Goal: Use online tool/utility: Utilize a website feature to perform a specific function

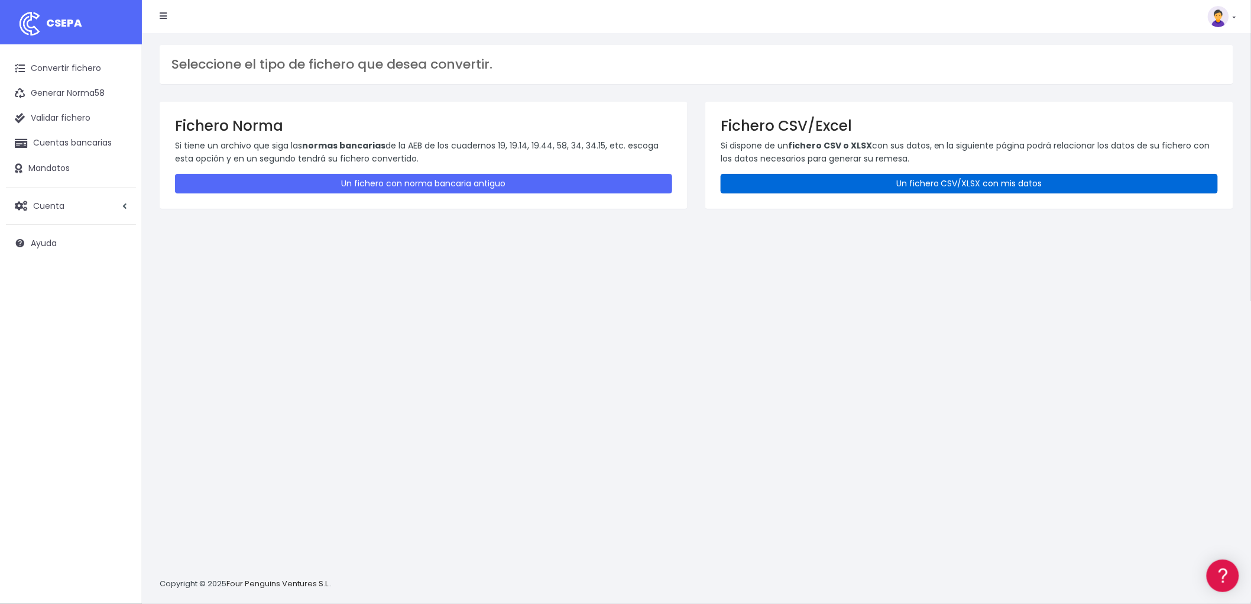
click at [917, 182] on link "Un fichero CSV/XLSX con mis datos" at bounding box center [969, 184] width 497 height 20
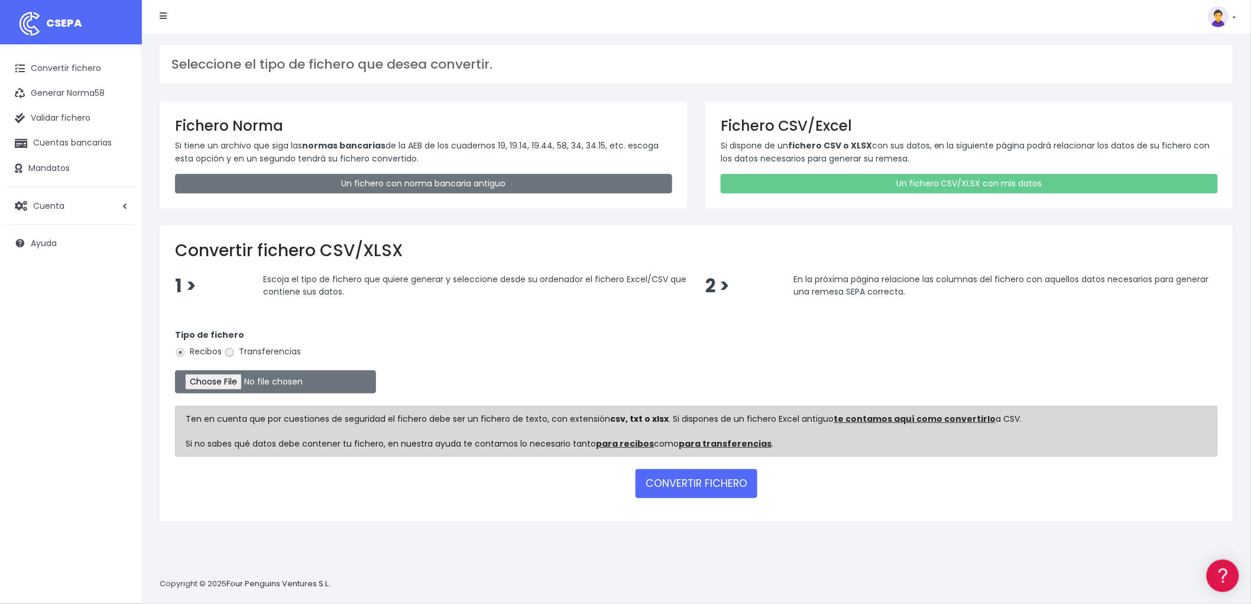
click at [231, 355] on input "Transferencias" at bounding box center [229, 352] width 11 height 11
radio input "true"
click at [226, 375] on input "file" at bounding box center [275, 381] width 201 height 23
type input "C:\fakepath\REMESA TRF ADV.csv"
click at [731, 485] on button "CONVERTIR FICHERO" at bounding box center [696, 483] width 122 height 28
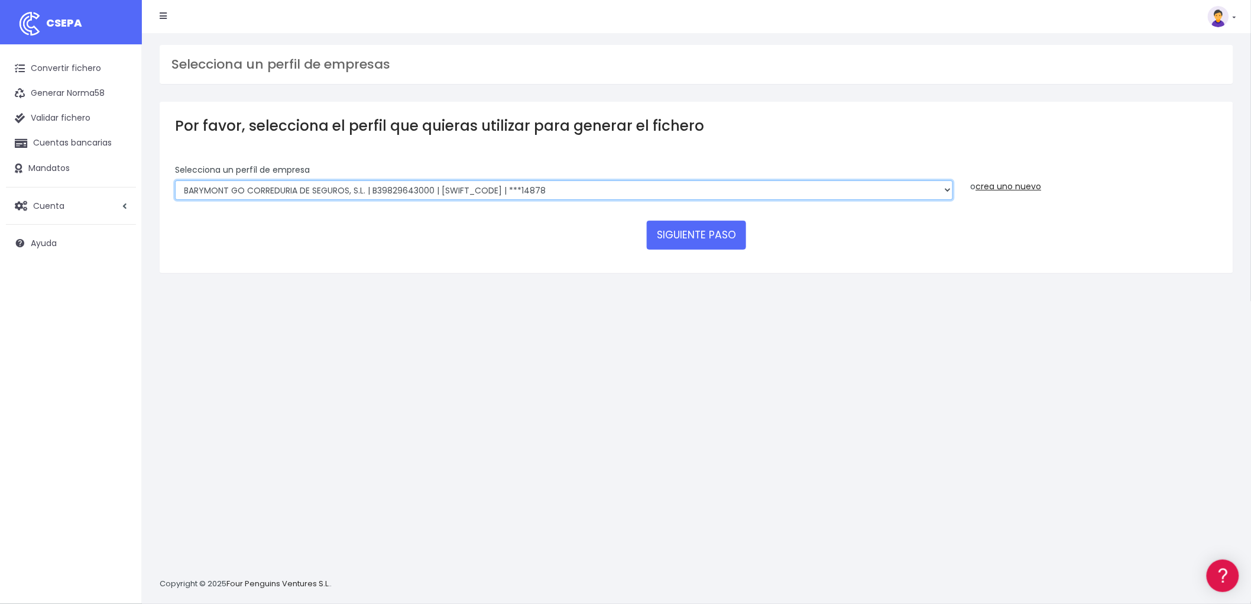
click at [946, 186] on select "BARYMONT GO CORREDURIA DE SEGUROS, S.L. | B39829643000 | BSABESBBXXX | ***14878…" at bounding box center [564, 190] width 778 height 20
select select "1544"
click at [175, 180] on select "BARYMONT GO CORREDURIA DE SEGUROS, S.L. | B39829643000 | BSABESBBXXX | ***14878…" at bounding box center [564, 190] width 778 height 20
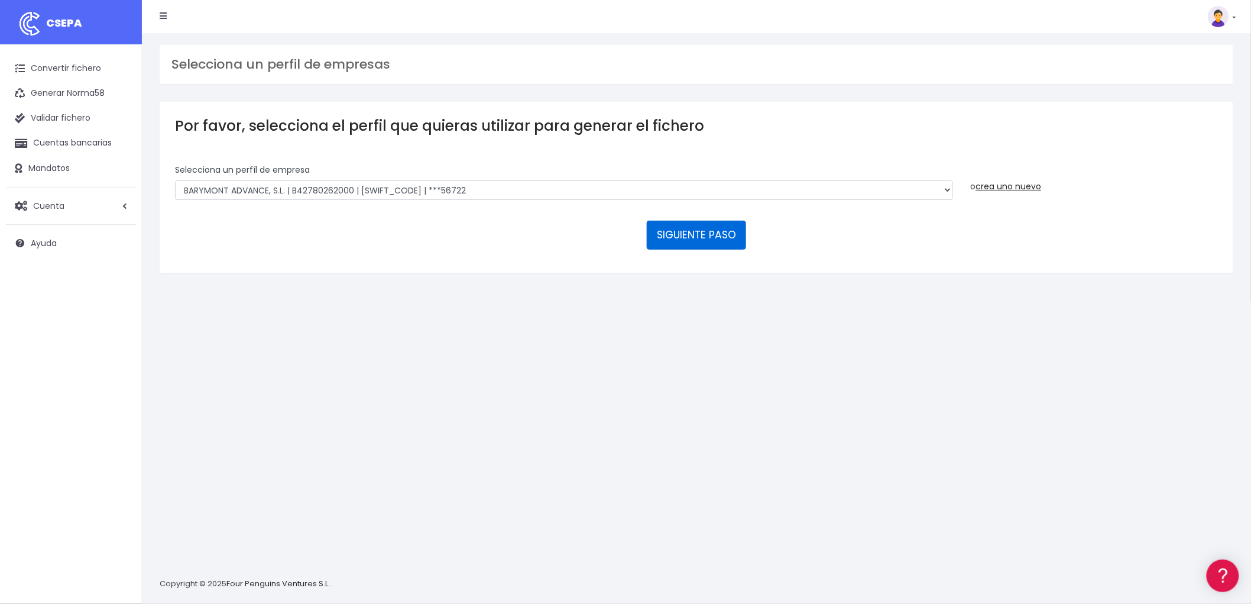
click at [693, 229] on button "SIGUIENTE PASO" at bounding box center [696, 234] width 99 height 28
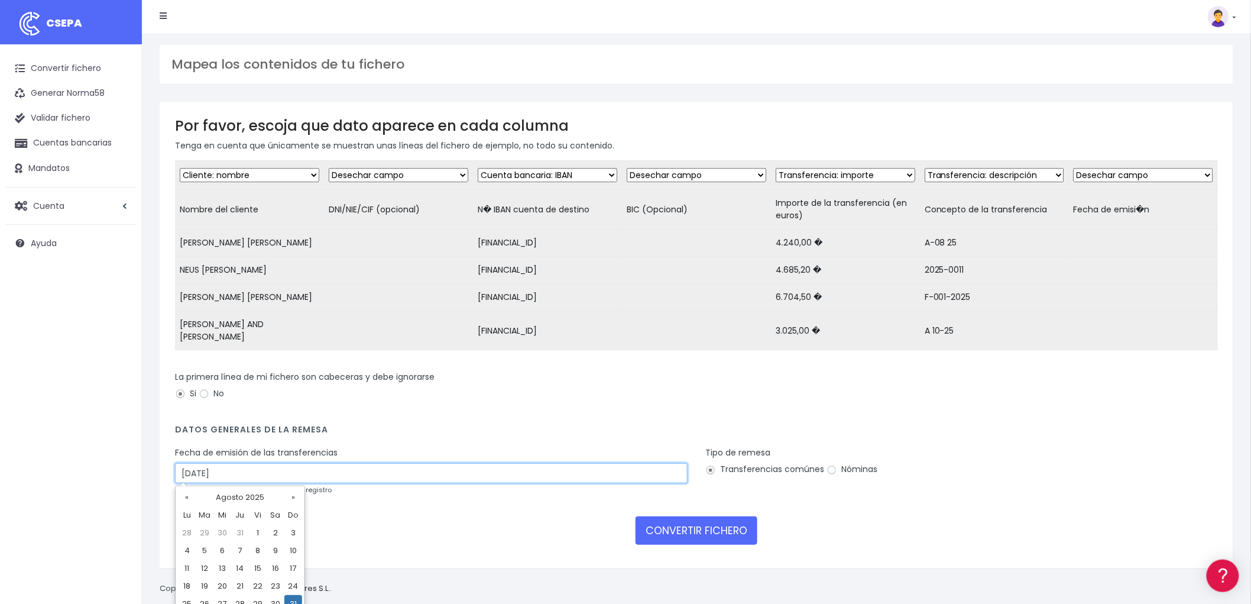
click at [235, 470] on input "31/08/2025" at bounding box center [431, 473] width 513 height 20
click at [202, 534] on td "29" at bounding box center [205, 533] width 18 height 18
click at [206, 471] on input "29/07/2025" at bounding box center [431, 473] width 513 height 20
click at [291, 498] on th "»" at bounding box center [293, 499] width 18 height 22
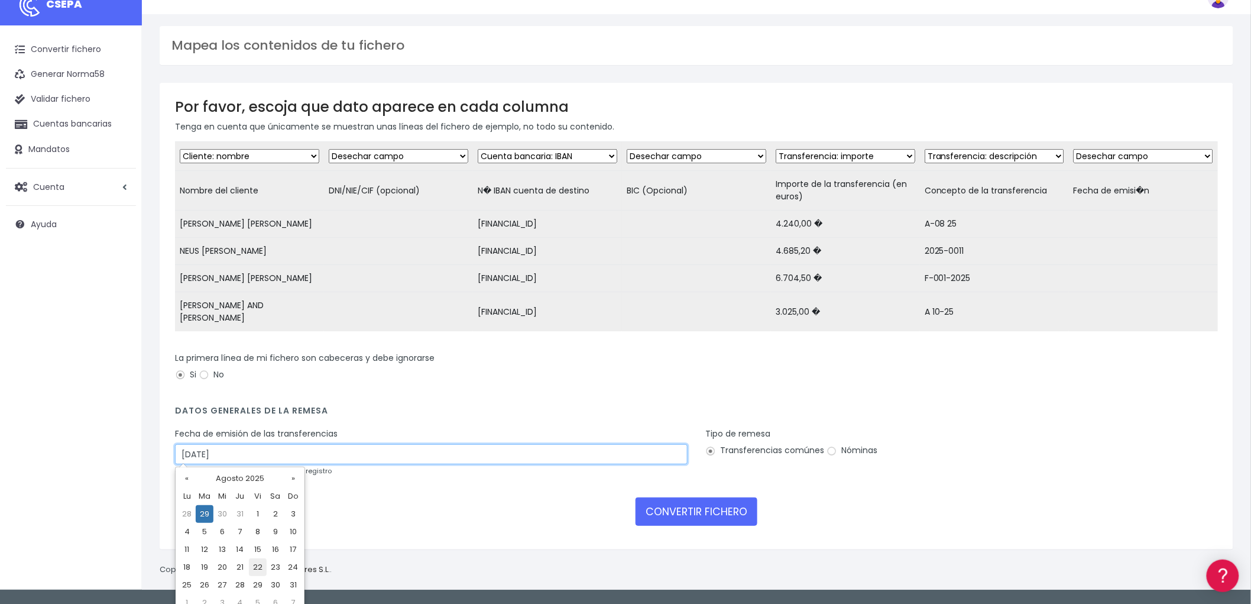
scroll to position [30, 0]
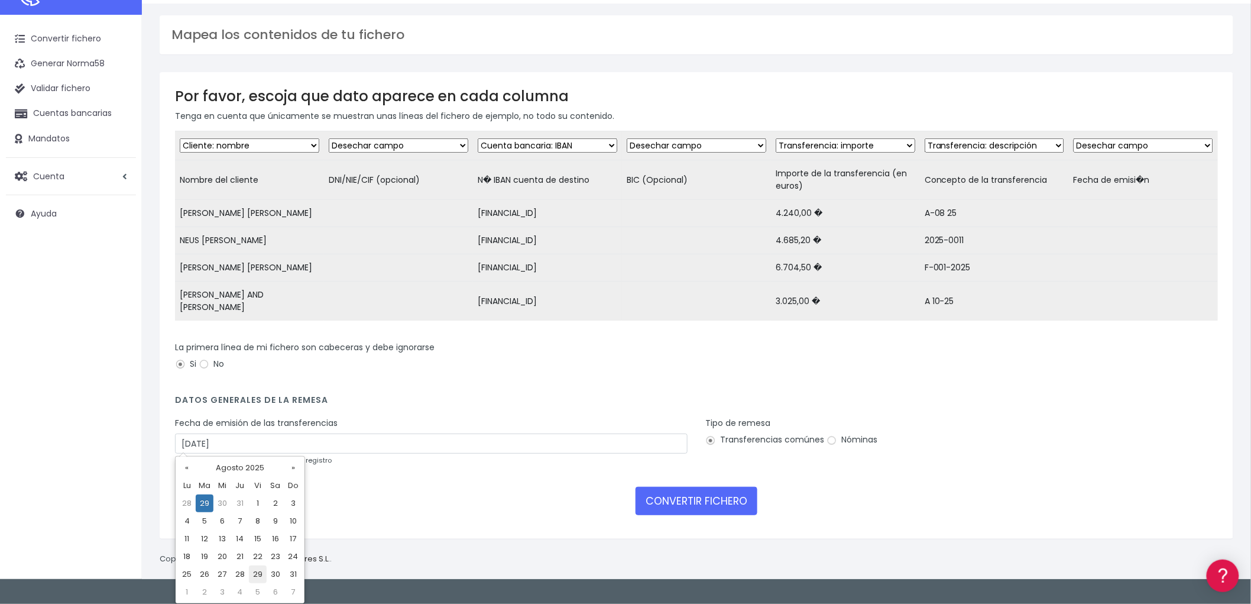
click at [258, 573] on td "29" at bounding box center [258, 574] width 18 height 18
type input "[DATE]"
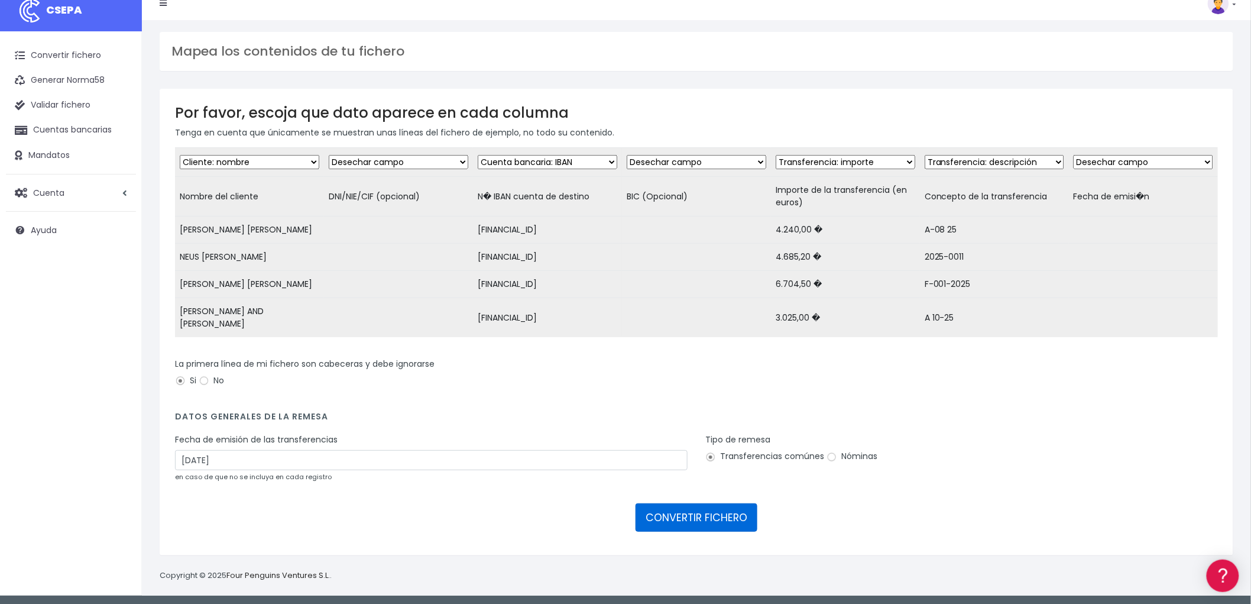
click at [679, 514] on button "CONVERTIR FICHERO" at bounding box center [696, 517] width 122 height 28
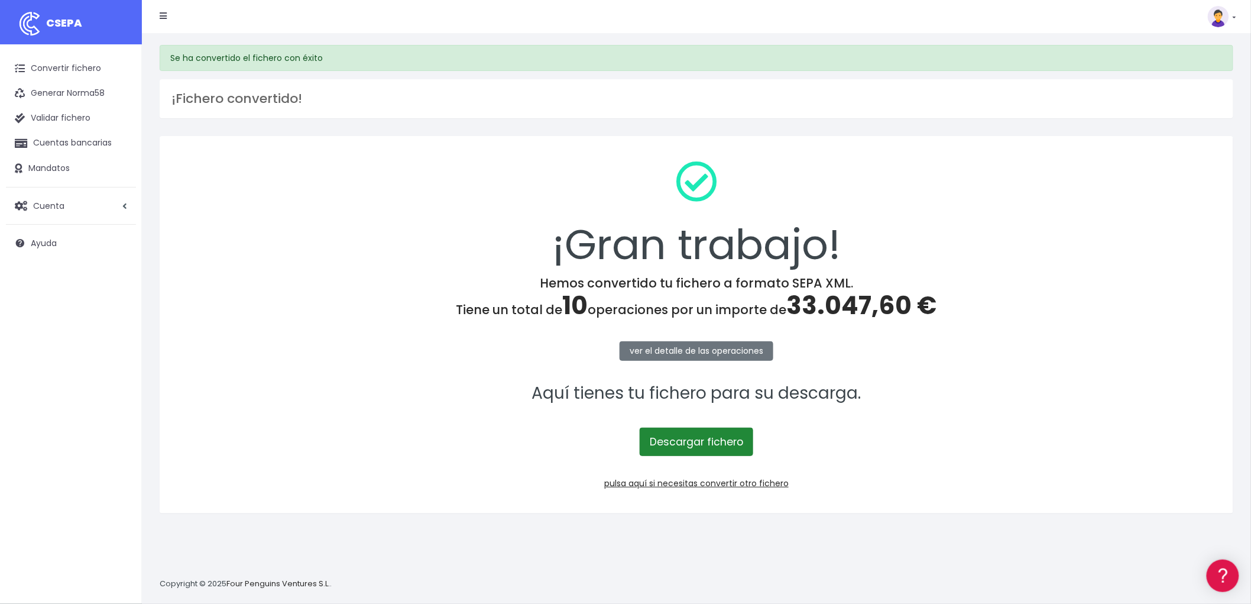
click at [729, 442] on link "Descargar fichero" at bounding box center [696, 441] width 113 height 28
click at [735, 482] on link "pulsa aquí si necesitas convertir otro fichero" at bounding box center [696, 483] width 184 height 12
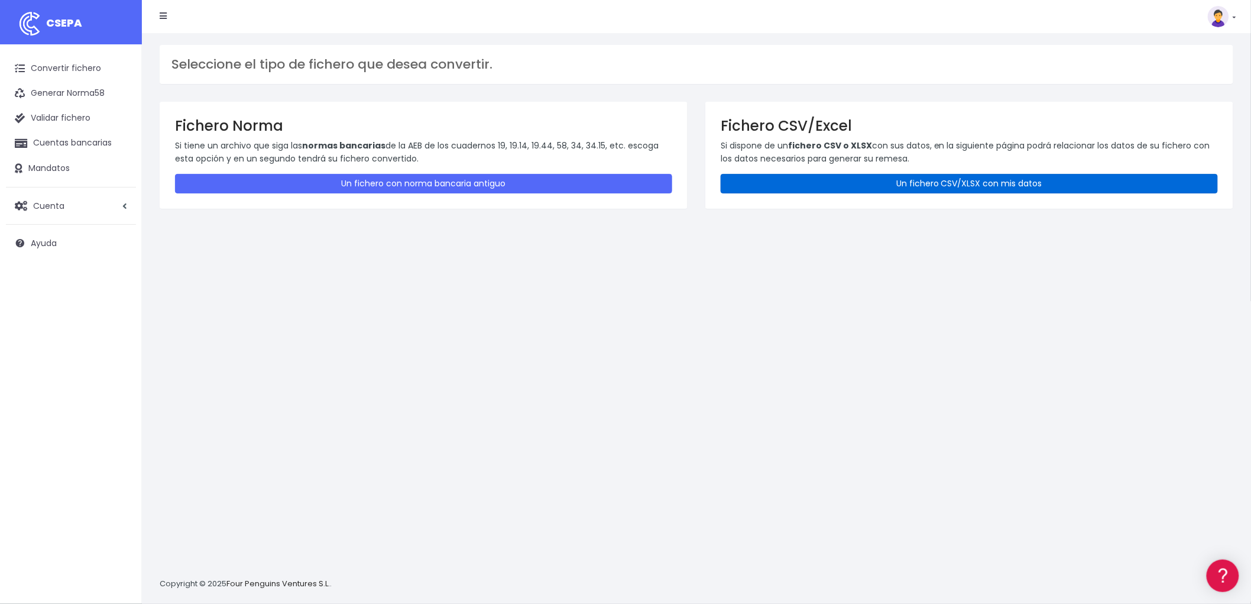
click at [992, 182] on link "Un fichero CSV/XLSX con mis datos" at bounding box center [969, 184] width 497 height 20
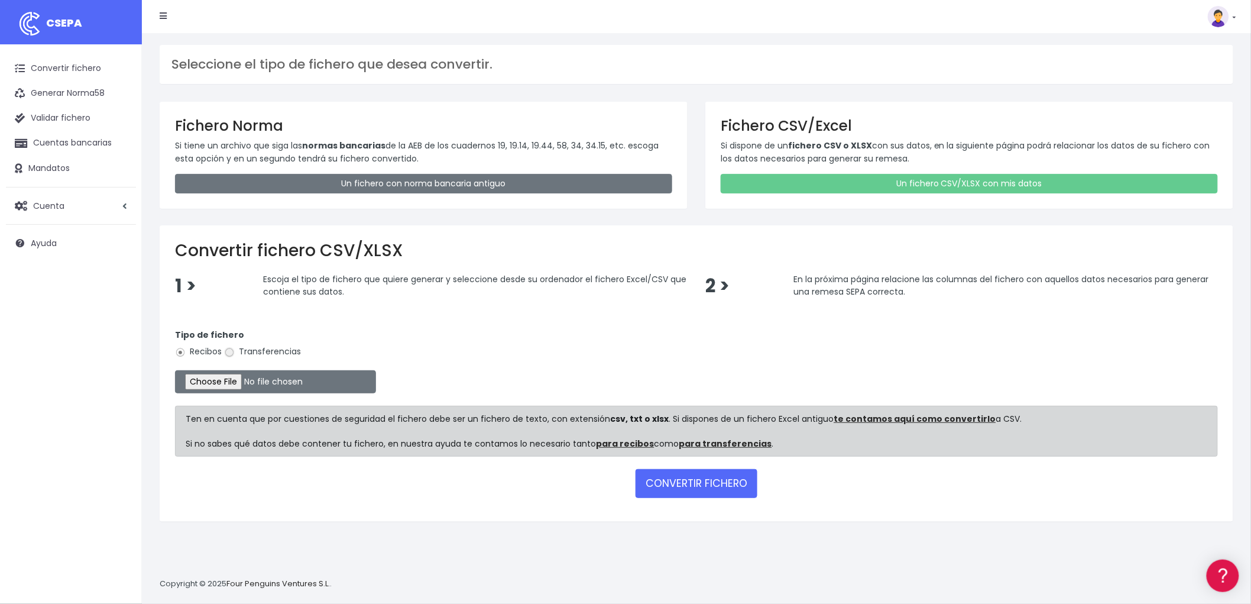
click at [231, 353] on input "Transferencias" at bounding box center [229, 352] width 11 height 11
radio input "true"
click at [243, 378] on input "file" at bounding box center [275, 381] width 201 height 23
type input "C:\fakepath\REMESA TRF BYA.csv"
click at [702, 480] on button "CONVERTIR FICHERO" at bounding box center [696, 483] width 122 height 28
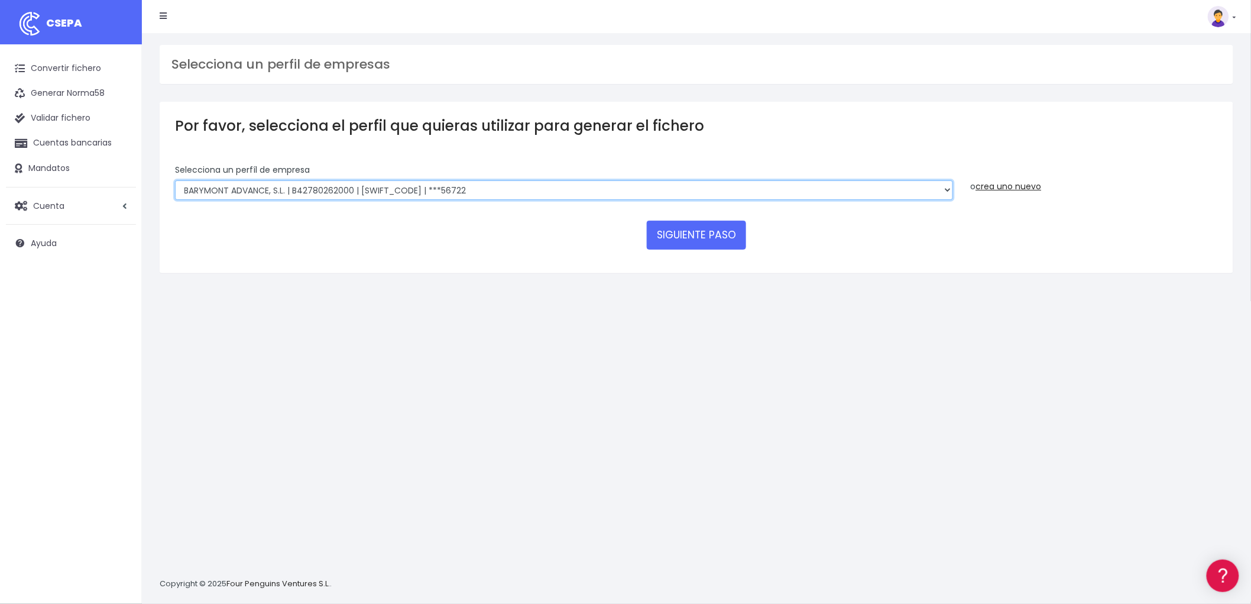
click at [946, 187] on select "BARYMONT GO CORREDURIA DE SEGUROS, S.L. | B39829643000 | [SWIFT_CODE] | ***1487…" at bounding box center [564, 190] width 778 height 20
select select "1549"
click at [175, 180] on select "BARYMONT GO CORREDURIA DE SEGUROS, S.L. | B39829643000 | [SWIFT_CODE] | ***1487…" at bounding box center [564, 190] width 778 height 20
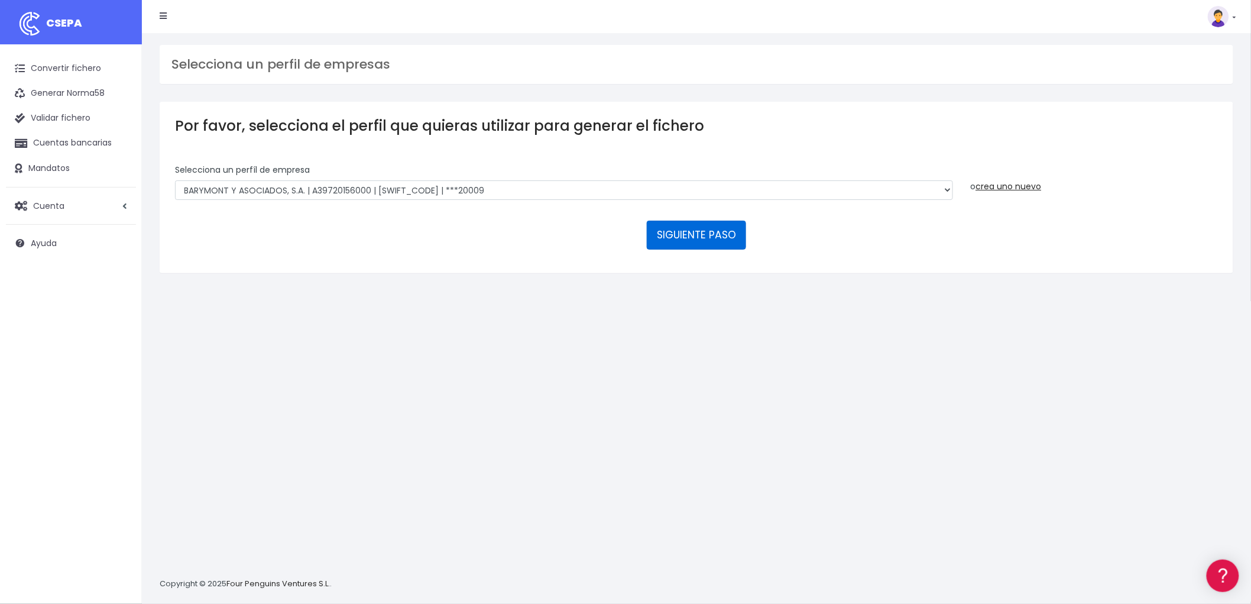
click at [711, 231] on button "SIGUIENTE PASO" at bounding box center [696, 234] width 99 height 28
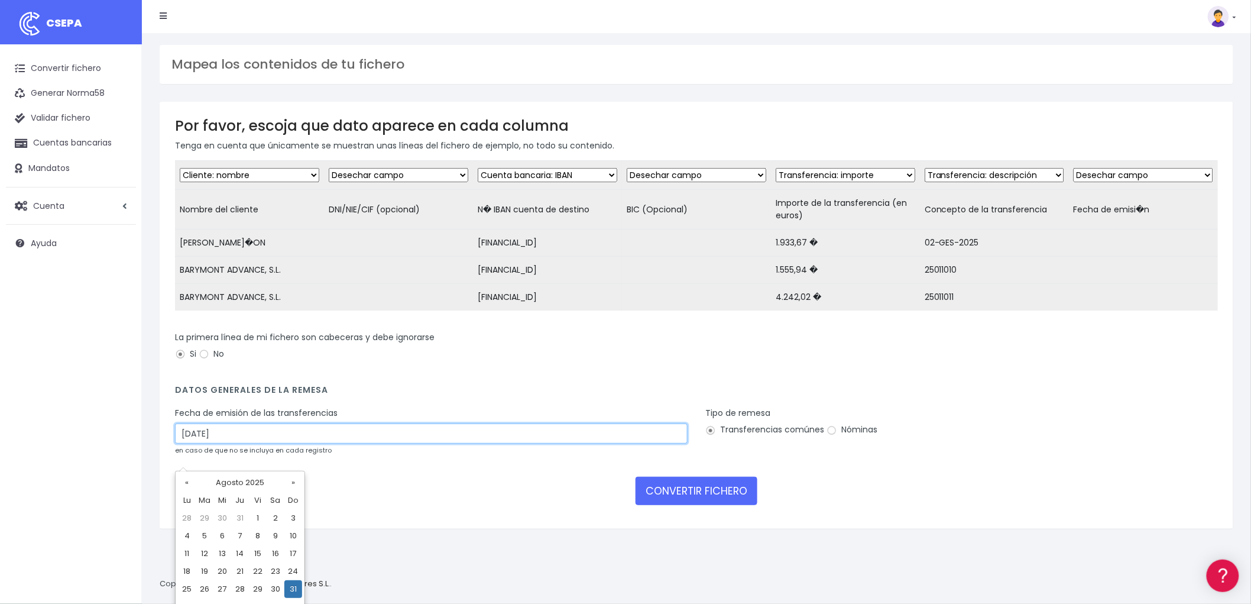
click at [250, 443] on input "31/08/2025" at bounding box center [431, 433] width 513 height 20
click at [253, 585] on td "29" at bounding box center [258, 589] width 18 height 18
type input "29/08/2025"
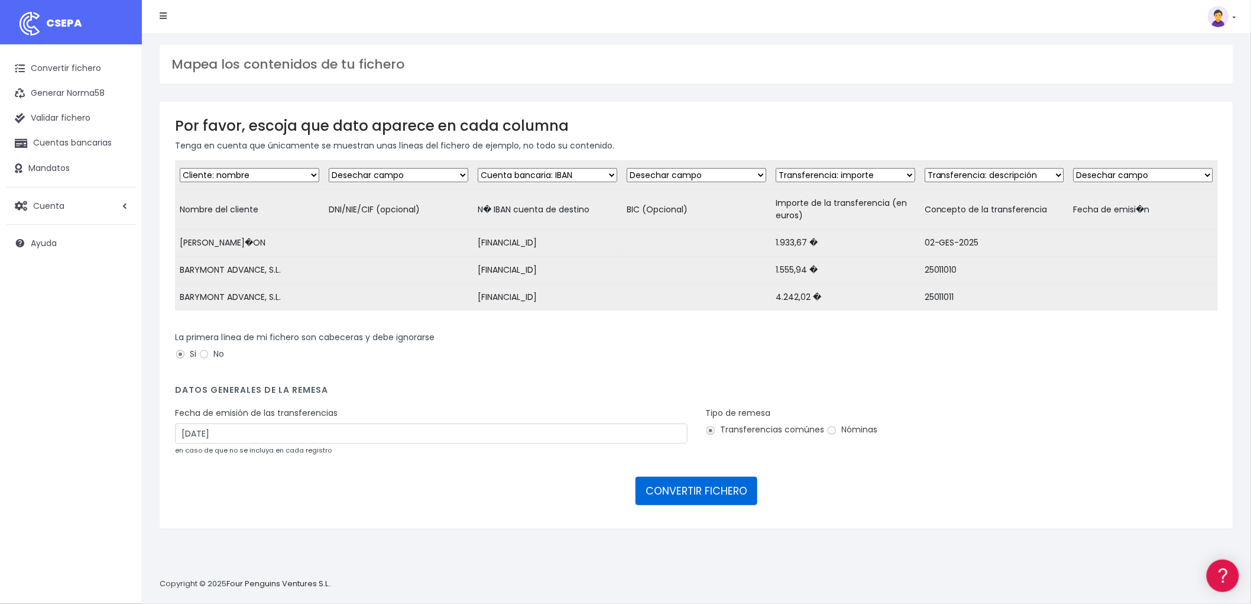
click at [708, 505] on button "CONVERTIR FICHERO" at bounding box center [696, 490] width 122 height 28
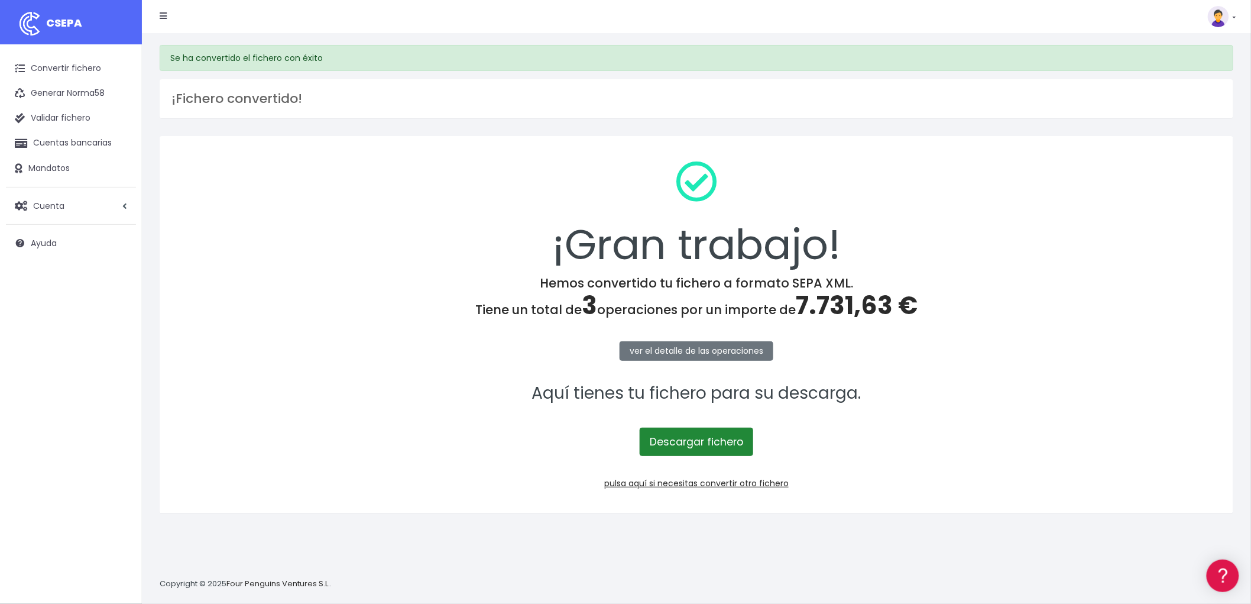
click at [719, 441] on link "Descargar fichero" at bounding box center [696, 441] width 113 height 28
